Goal: Information Seeking & Learning: Learn about a topic

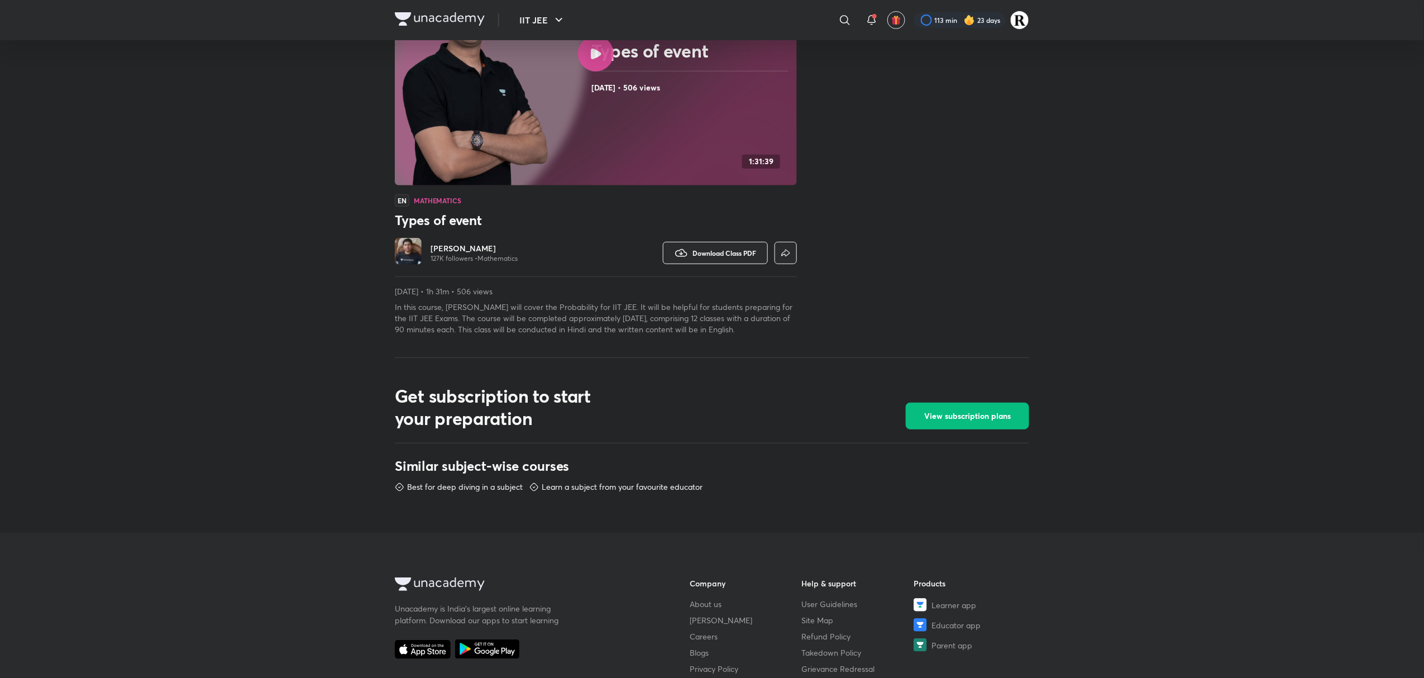
scroll to position [156, 0]
click at [836, 190] on div "More free classes Similar classes by Manoj Chauhan" at bounding box center [922, 121] width 214 height 431
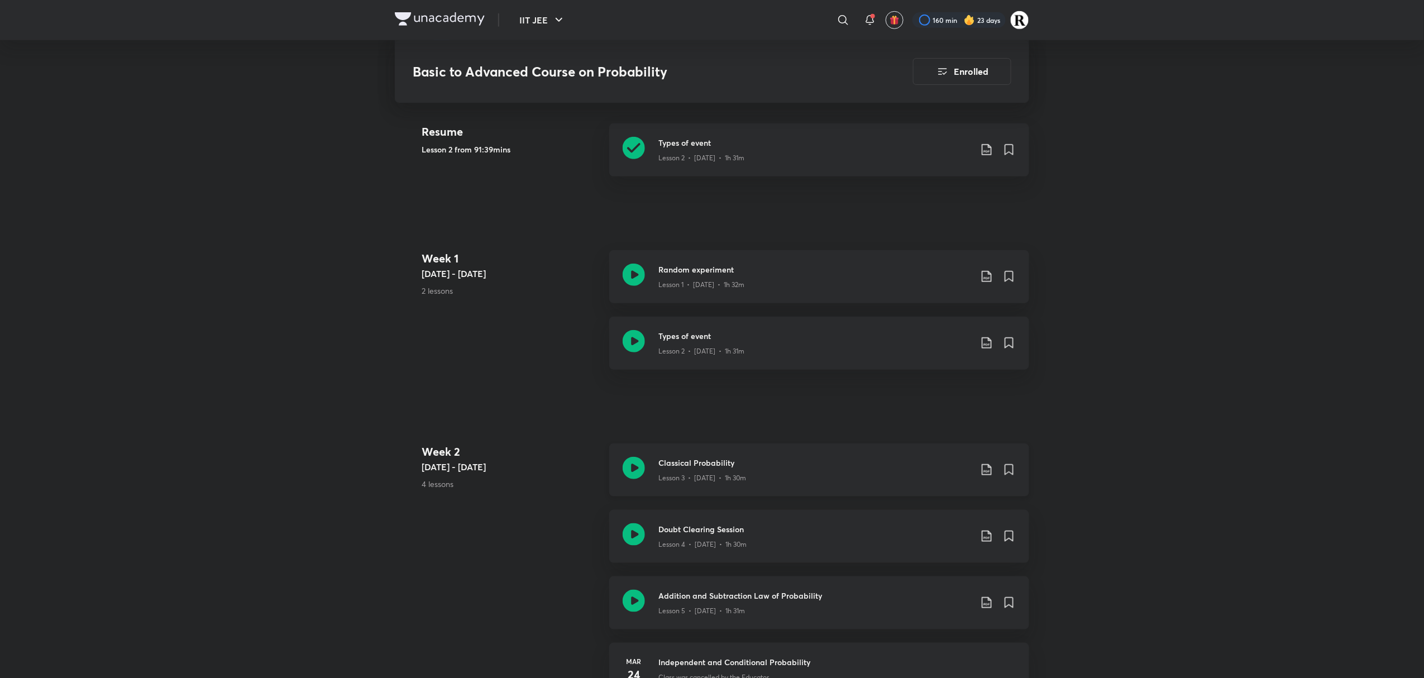
scroll to position [316, 0]
click at [621, 468] on div "Classical Probability Lesson 3 • [DATE] • 1h 30m" at bounding box center [819, 470] width 420 height 53
